Goal: Check status: Check status

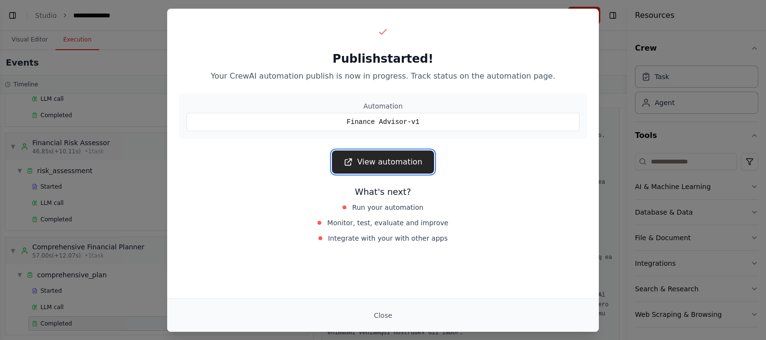
click at [373, 160] on link "View automation" at bounding box center [383, 161] width 102 height 23
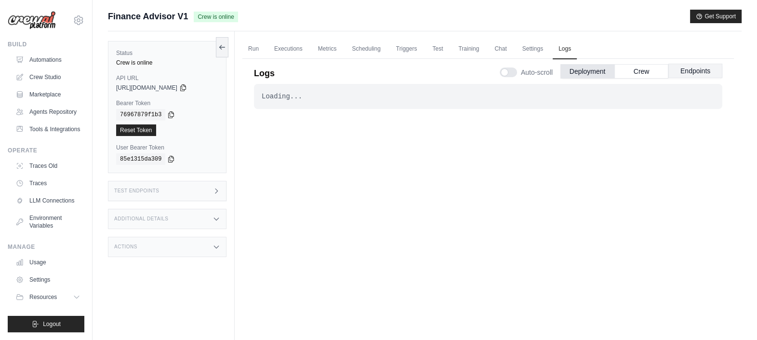
click at [682, 67] on button "Endpoints" at bounding box center [695, 71] width 54 height 14
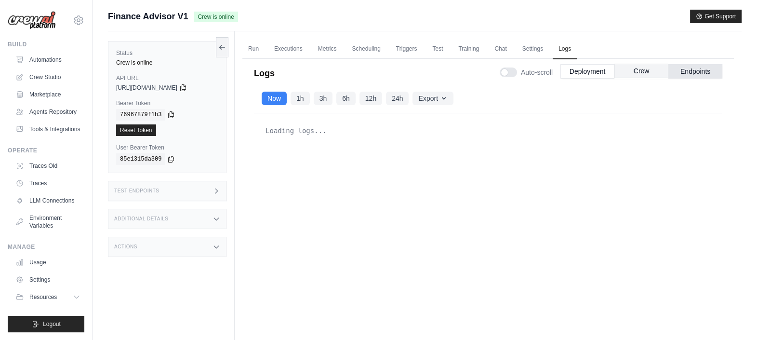
click at [637, 65] on button "Crew" at bounding box center [641, 71] width 54 height 14
click at [587, 68] on button "Deployment" at bounding box center [587, 71] width 54 height 14
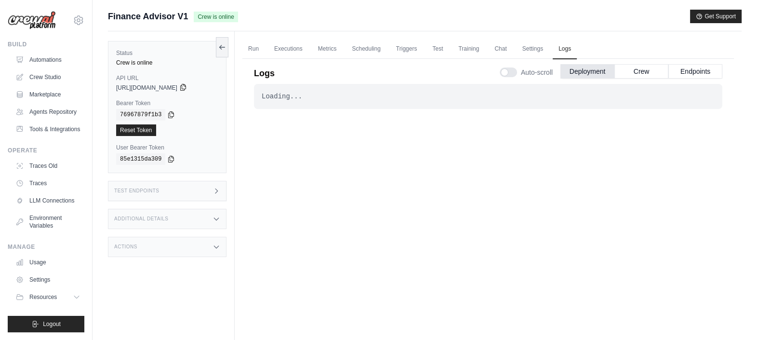
click at [187, 86] on icon at bounding box center [183, 87] width 8 height 8
click at [254, 48] on link "Run" at bounding box center [253, 49] width 22 height 20
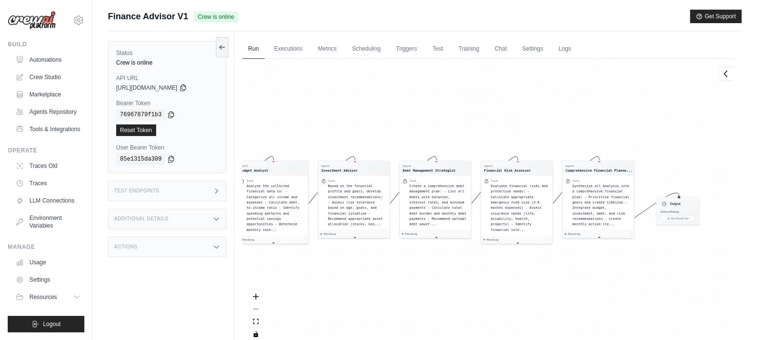
drag, startPoint x: 368, startPoint y: 127, endPoint x: 265, endPoint y: 122, distance: 103.6
click at [265, 122] on div "Agent Financial Data Collector Task Collect and organize comprehensive financia…" at bounding box center [487, 203] width 491 height 289
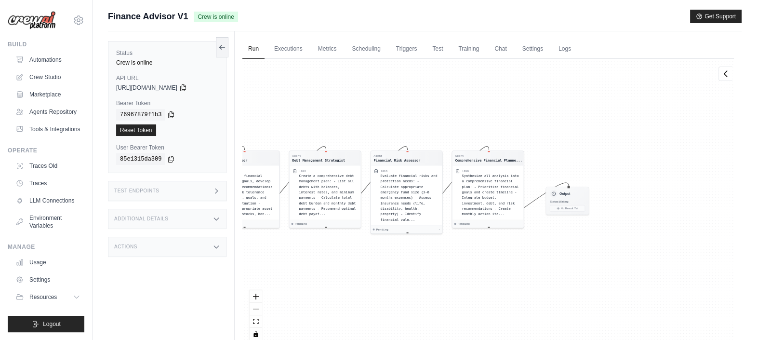
drag, startPoint x: 432, startPoint y: 115, endPoint x: 335, endPoint y: 105, distance: 97.8
click at [335, 105] on div "Agent Financial Data Collector Task Collect and organize comprehensive financia…" at bounding box center [487, 203] width 491 height 289
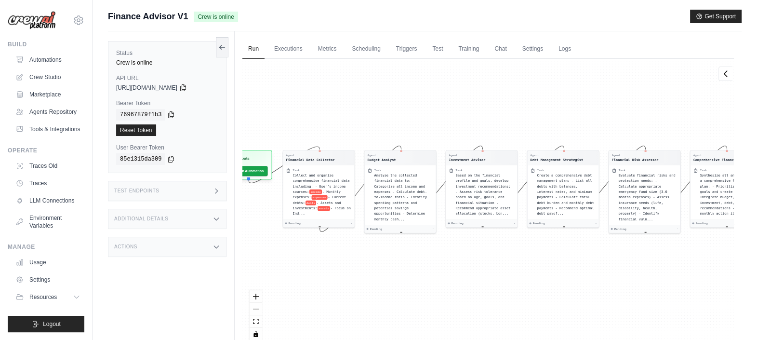
drag, startPoint x: 335, startPoint y: 105, endPoint x: 573, endPoint y: 105, distance: 237.9
click at [573, 105] on div "Agent Financial Data Collector Task Collect and organize comprehensive financia…" at bounding box center [487, 203] width 491 height 289
click at [286, 53] on link "Executions" at bounding box center [288, 49] width 40 height 20
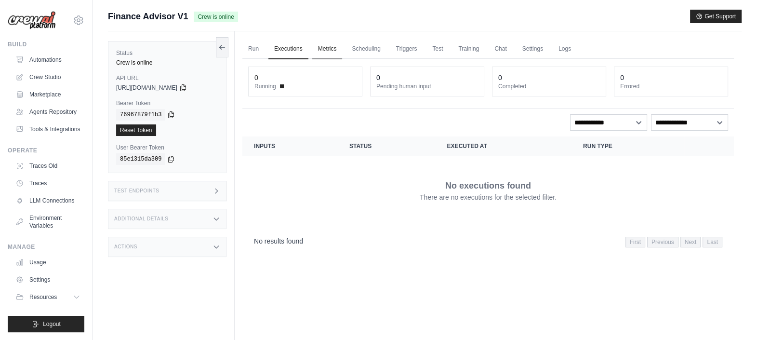
click at [328, 46] on link "Metrics" at bounding box center [327, 49] width 30 height 20
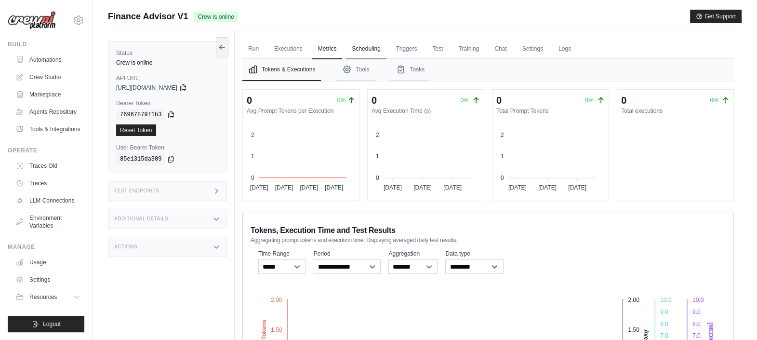
click at [367, 41] on link "Scheduling" at bounding box center [366, 49] width 40 height 20
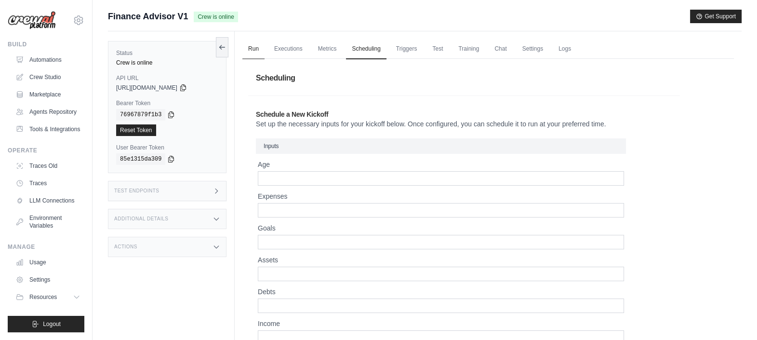
click at [248, 53] on link "Run" at bounding box center [253, 49] width 22 height 20
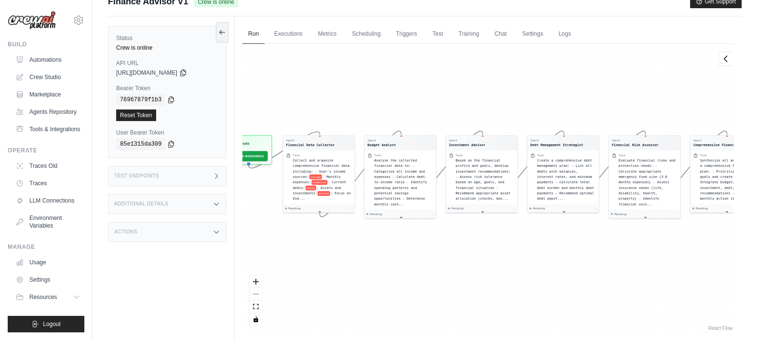
scroll to position [15, 0]
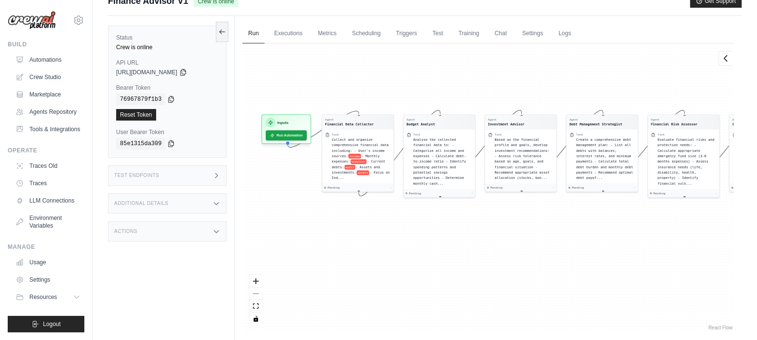
drag, startPoint x: 514, startPoint y: 88, endPoint x: 553, endPoint y: 67, distance: 43.5
click at [553, 67] on div "Agent Financial Data Collector Task Collect and organize comprehensive financia…" at bounding box center [487, 187] width 491 height 289
click at [467, 31] on link "Training" at bounding box center [468, 34] width 32 height 20
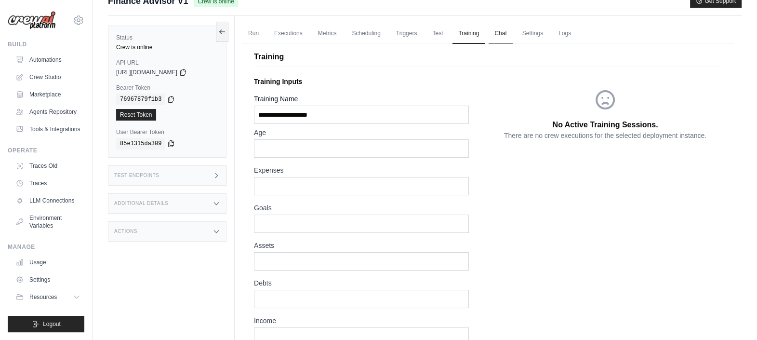
click at [496, 33] on link "Chat" at bounding box center [500, 34] width 24 height 20
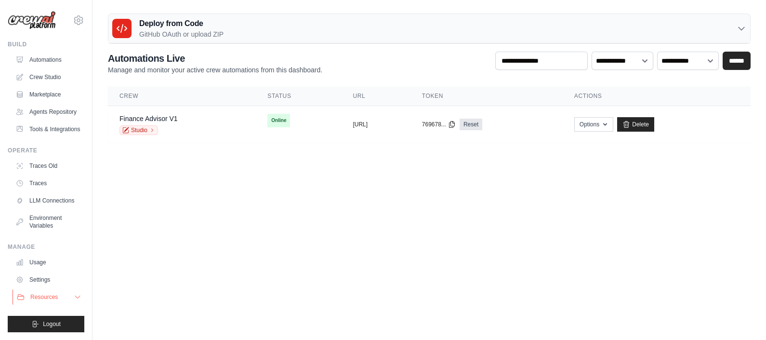
click at [75, 298] on icon at bounding box center [78, 297] width 8 height 8
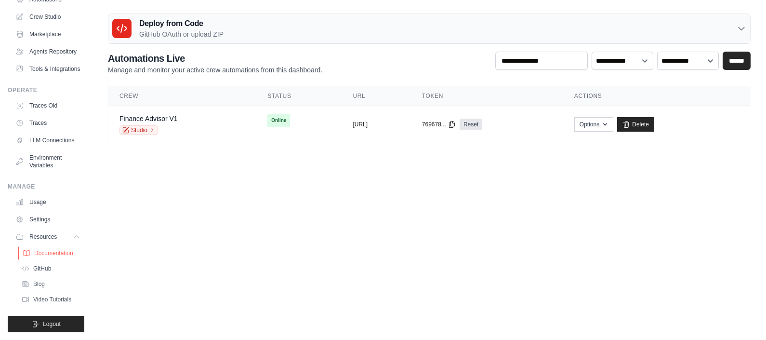
click at [47, 253] on span "Documentation" at bounding box center [53, 253] width 39 height 8
